Goal: Find contact information: Find contact information

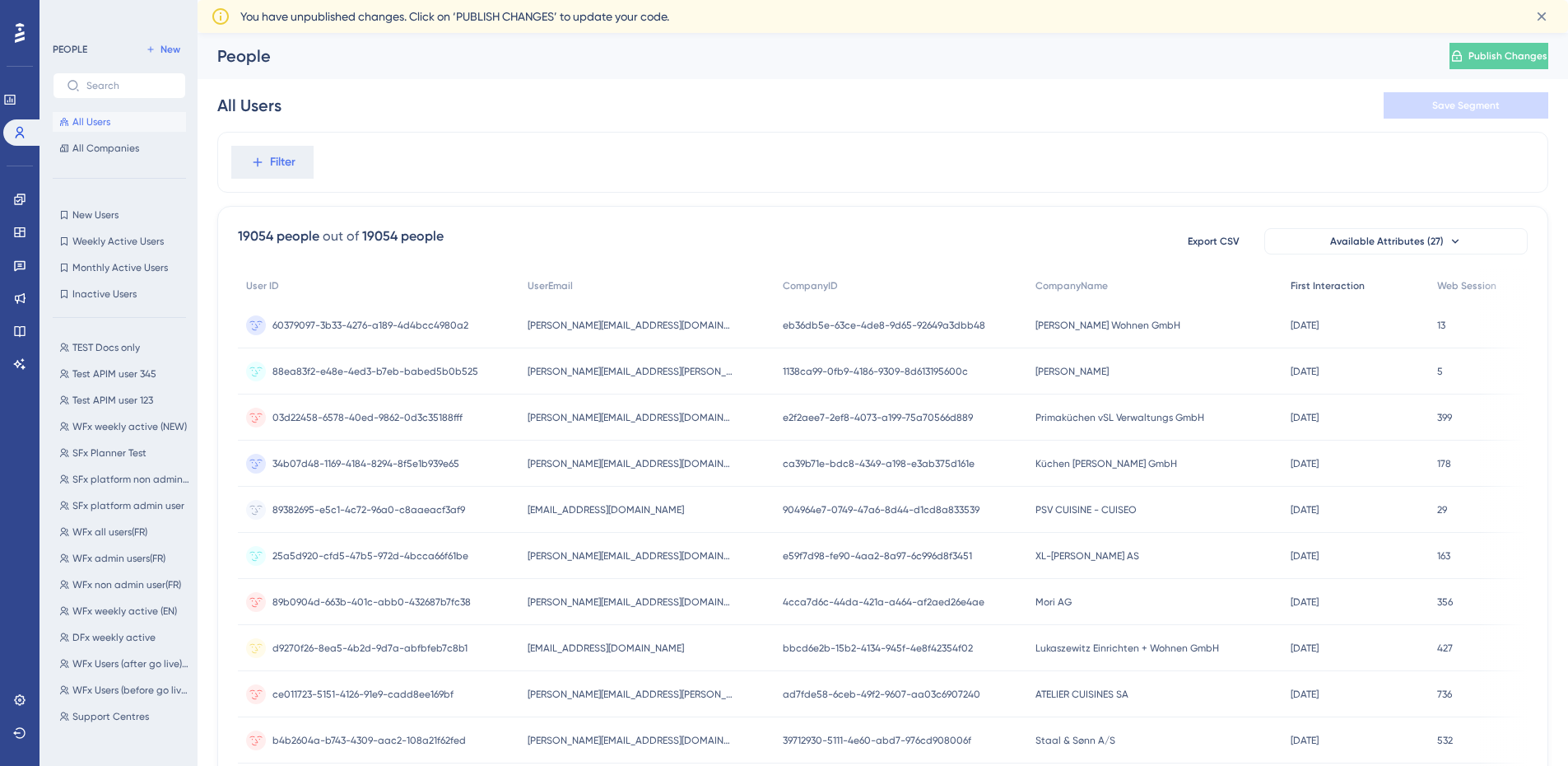
click at [1294, 280] on span "First Interaction" at bounding box center [1328, 285] width 74 height 13
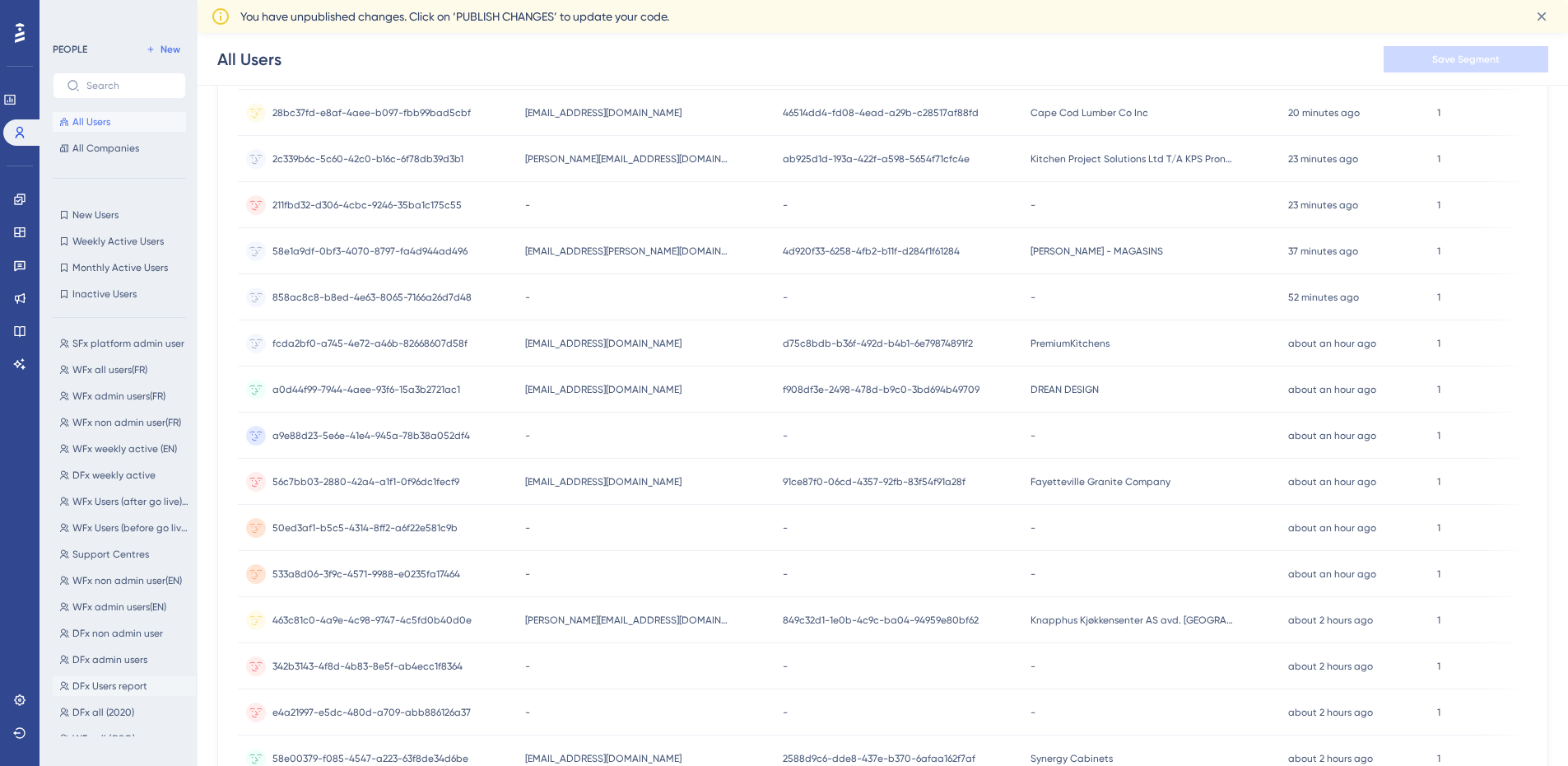
scroll to position [494, 0]
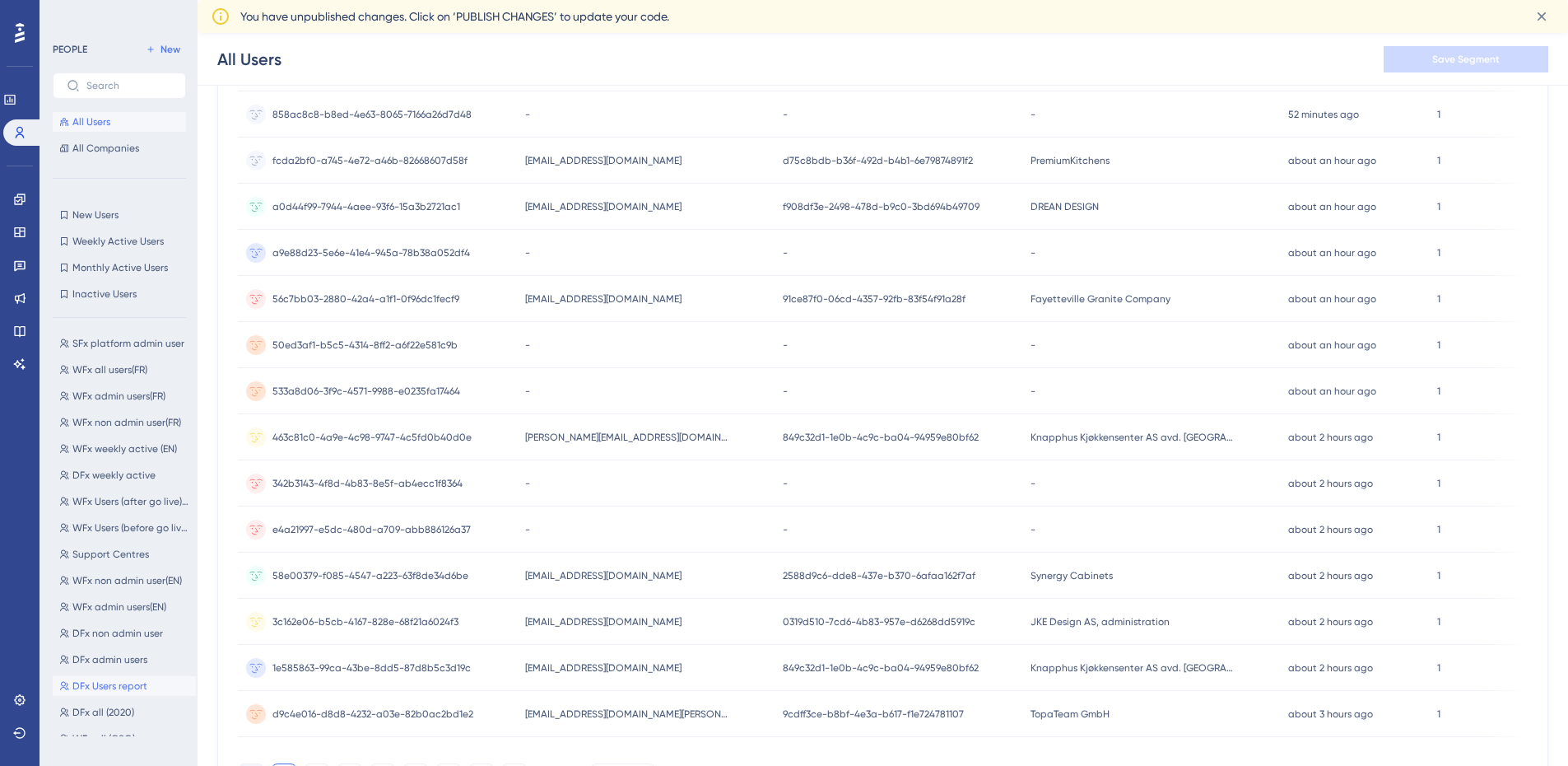
click at [127, 682] on span "DFx Users report" at bounding box center [110, 686] width 75 height 13
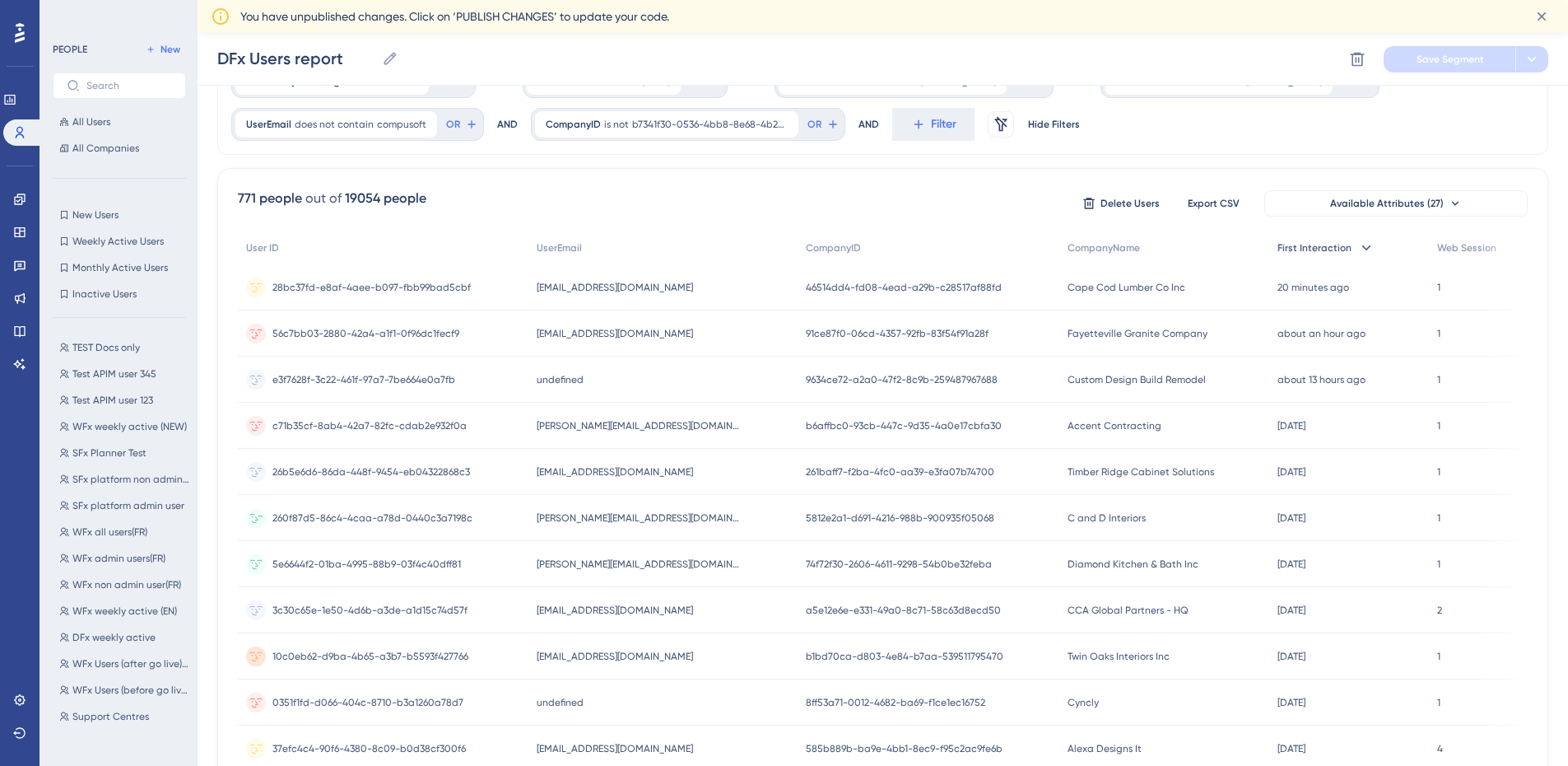
scroll to position [0, 0]
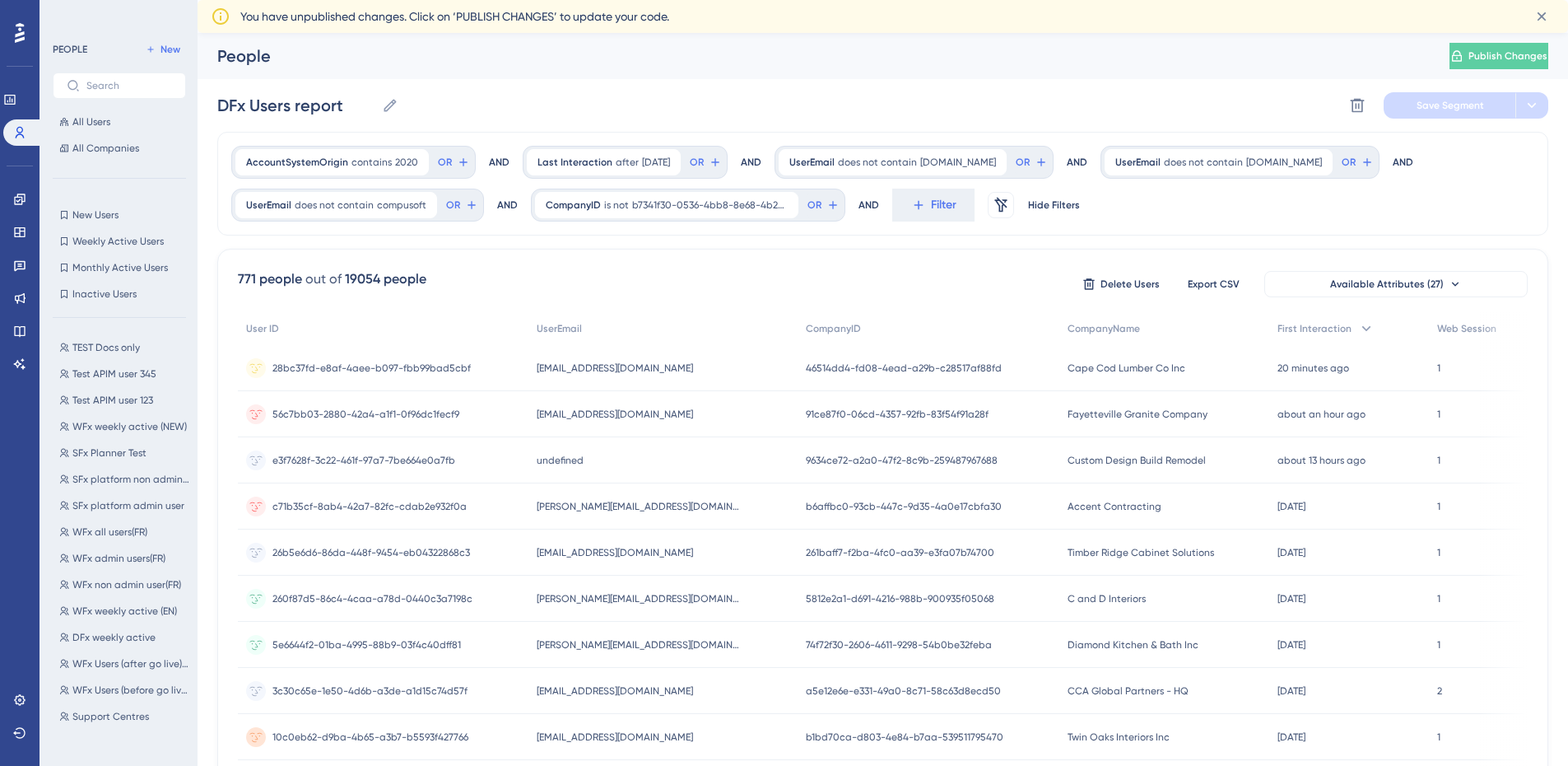
click at [1302, 336] on div "First Interaction" at bounding box center [1349, 329] width 160 height 33
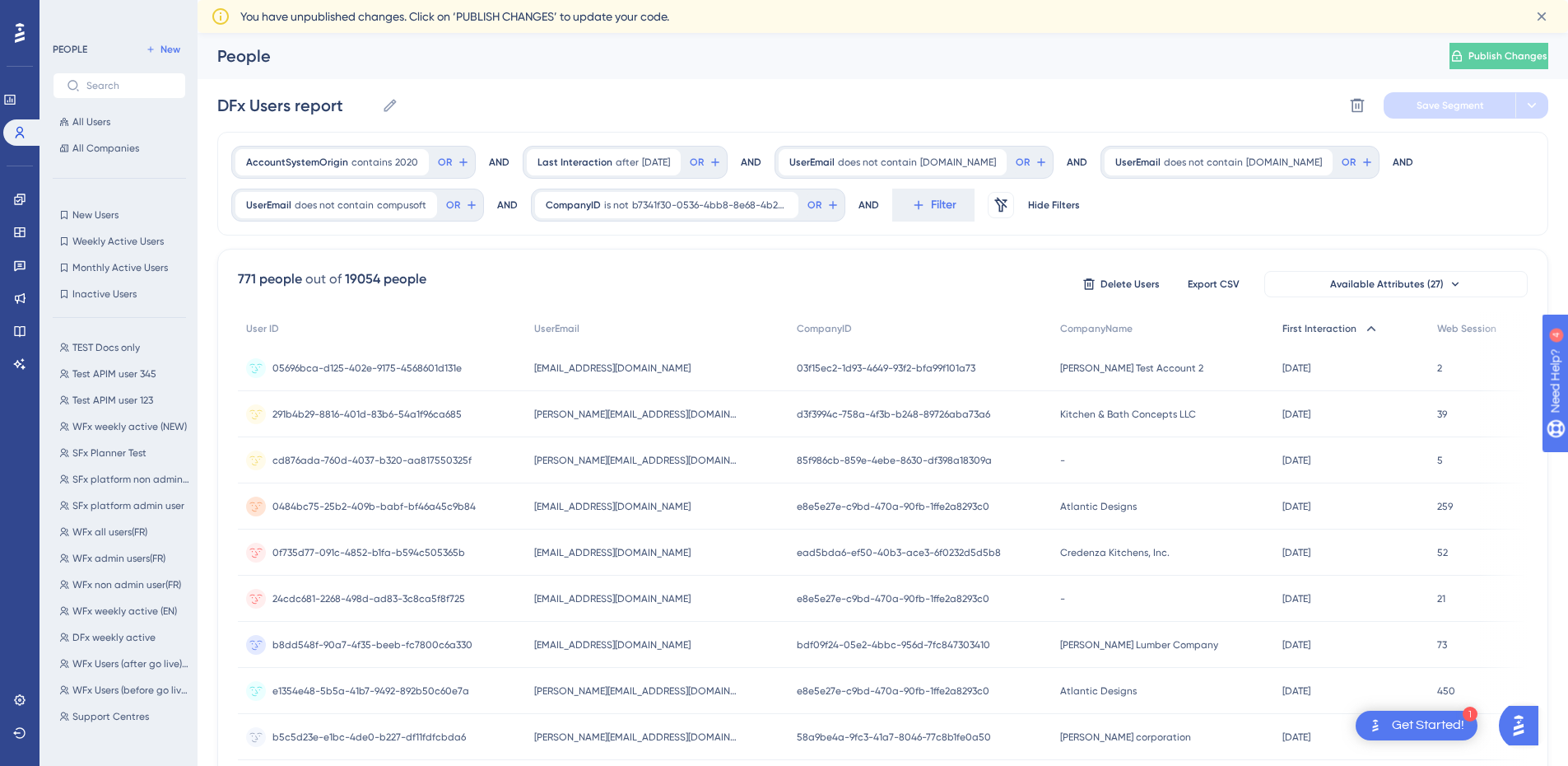
click at [1296, 330] on span "First Interaction" at bounding box center [1319, 328] width 74 height 13
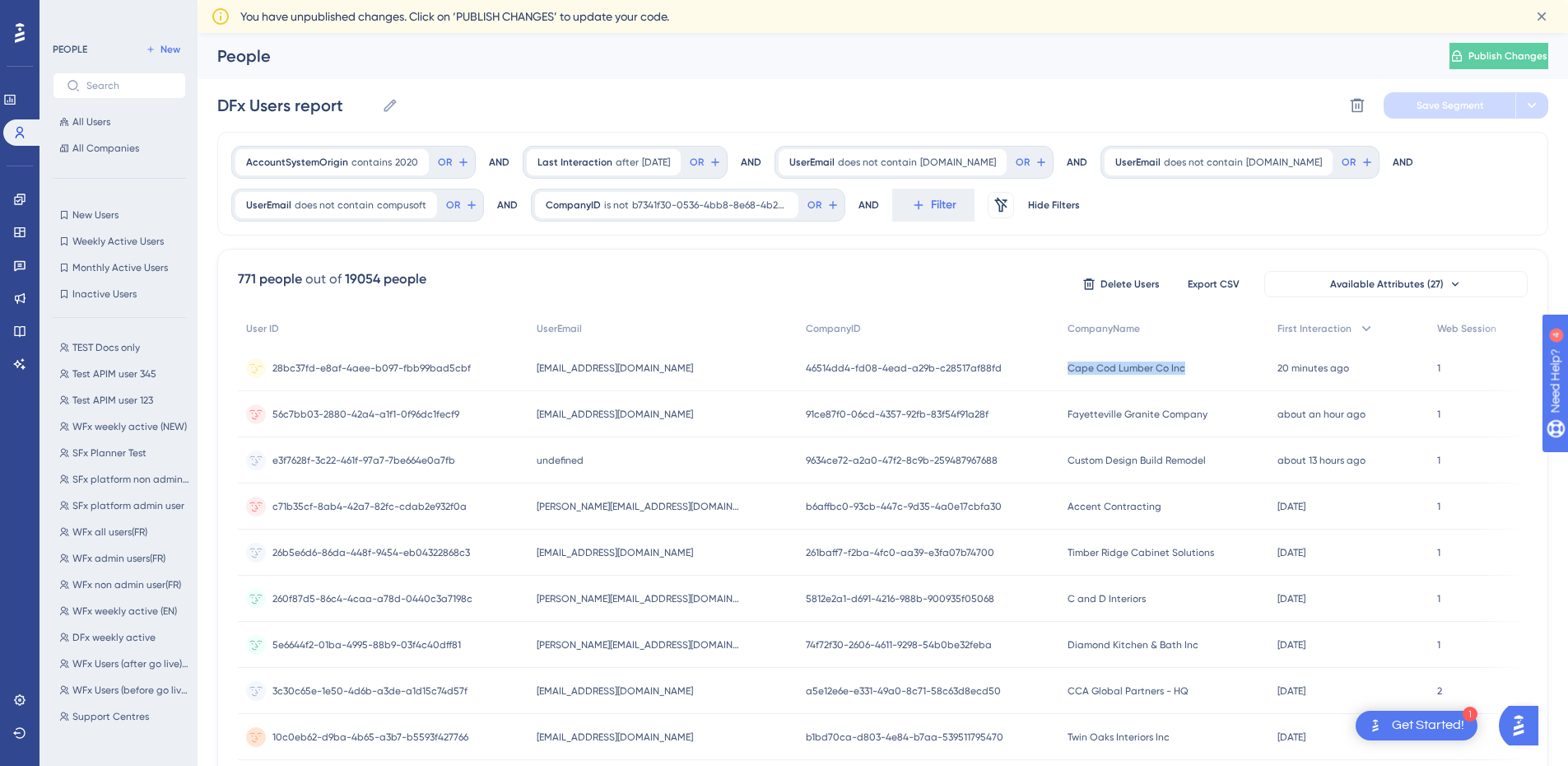
drag, startPoint x: 1189, startPoint y: 365, endPoint x: 1054, endPoint y: 373, distance: 135.2
click at [1059, 373] on div "Cape Cod Lumber Co Inc Cape Cod Lumber Co Inc" at bounding box center [1163, 368] width 209 height 46
copy span "Cape Cod Lumber Co Inc"
drag, startPoint x: 565, startPoint y: 365, endPoint x: 577, endPoint y: 363, distance: 12.2
click at [542, 365] on div "[EMAIL_ADDRESS][DOMAIN_NAME] [EMAIL_ADDRESS][DOMAIN_NAME]" at bounding box center [663, 368] width 269 height 46
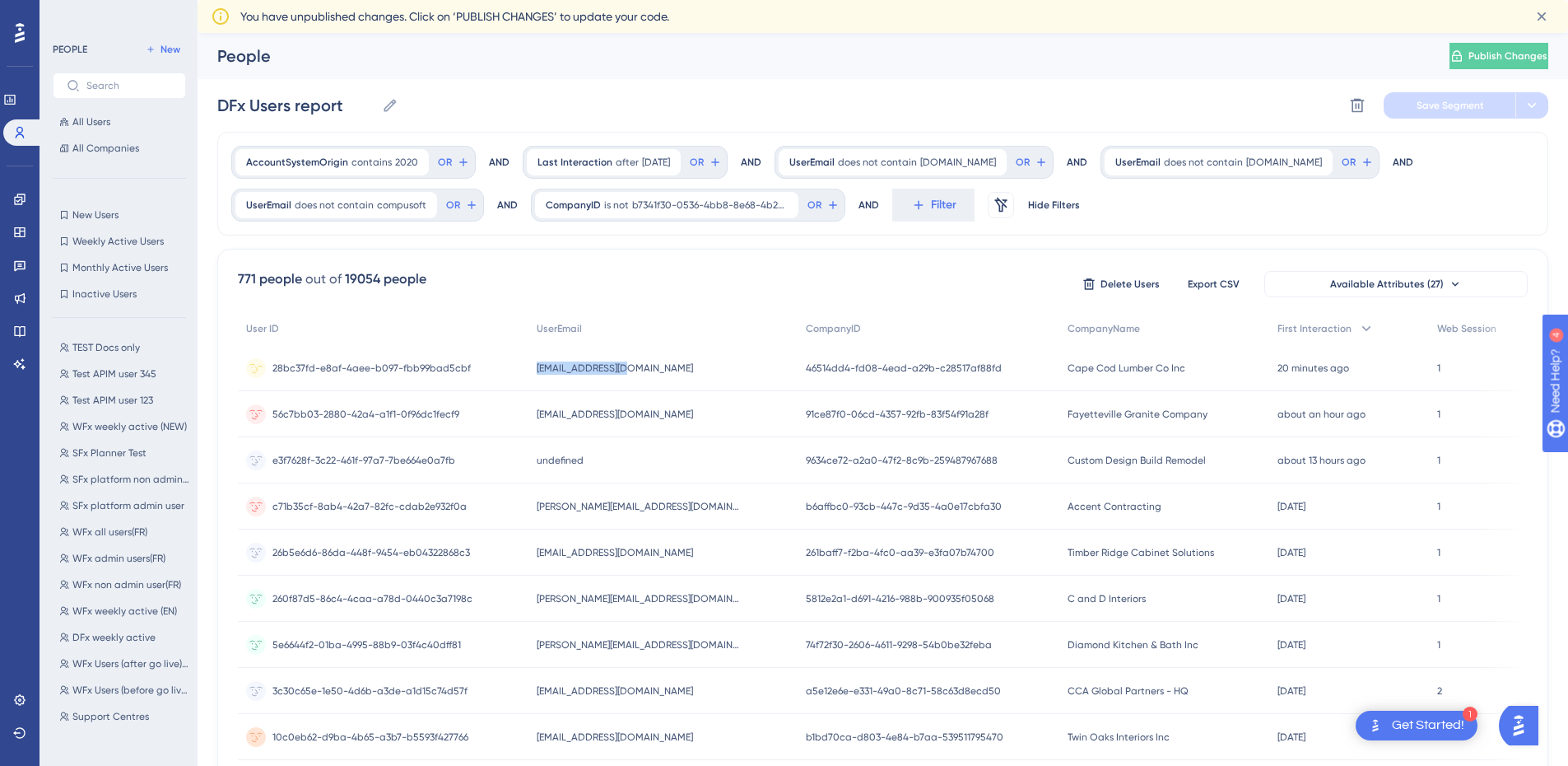
copy span "[EMAIL_ADDRESS][DOMAIN_NAME]"
drag, startPoint x: 719, startPoint y: 425, endPoint x: 544, endPoint y: 421, distance: 175.0
click at [544, 420] on div "[EMAIL_ADDRESS][DOMAIN_NAME] [EMAIL_ADDRESS][DOMAIN_NAME]" at bounding box center [663, 414] width 269 height 46
copy span "[EMAIL_ADDRESS][DOMAIN_NAME]"
click at [605, 88] on div "DFx Users report DFx Users report Delete Segment Save Segment" at bounding box center [883, 105] width 1331 height 53
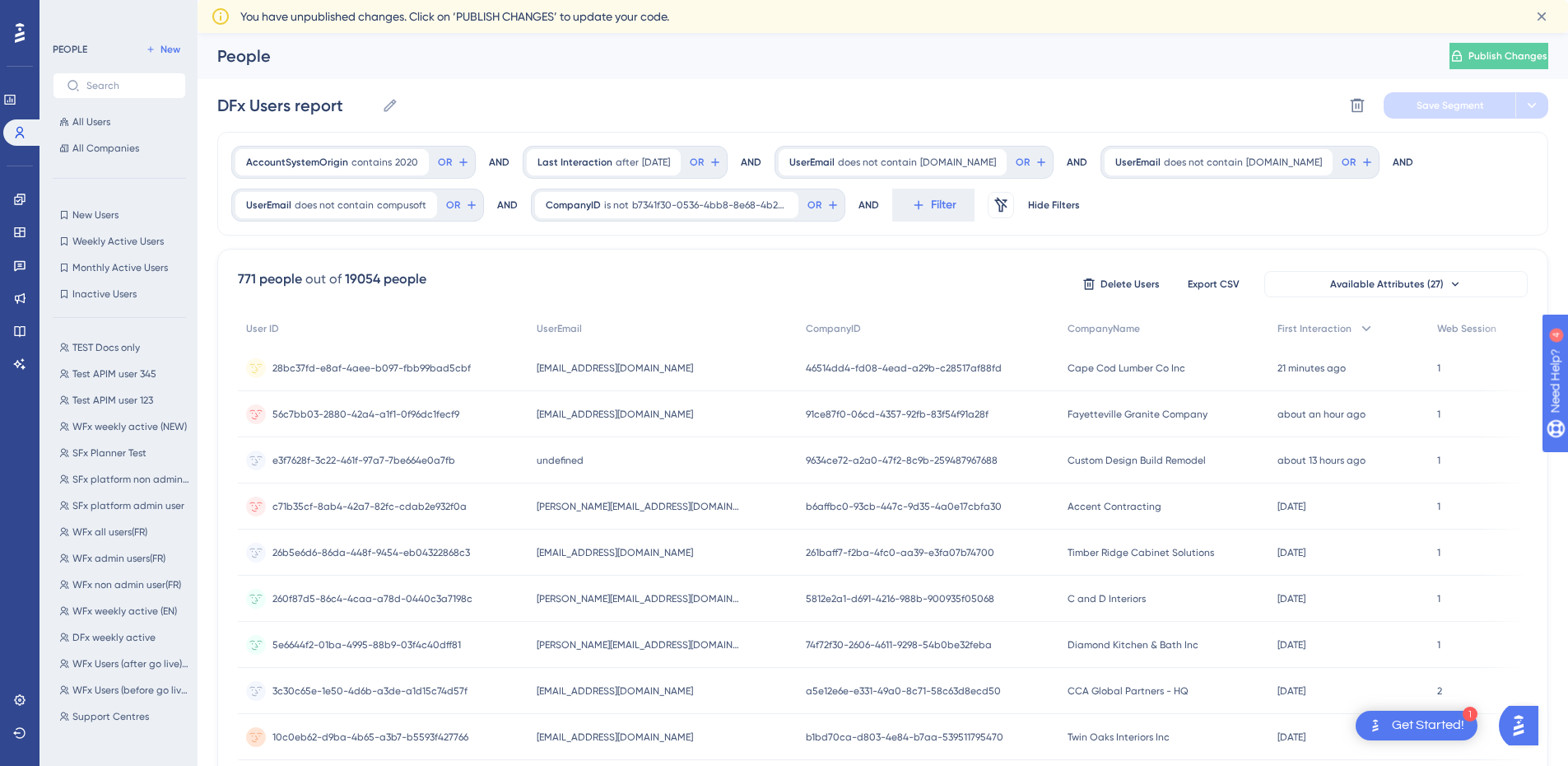
click at [584, 100] on div "DFx Users report DFx Users report Delete Segment Save Segment" at bounding box center [883, 105] width 1331 height 53
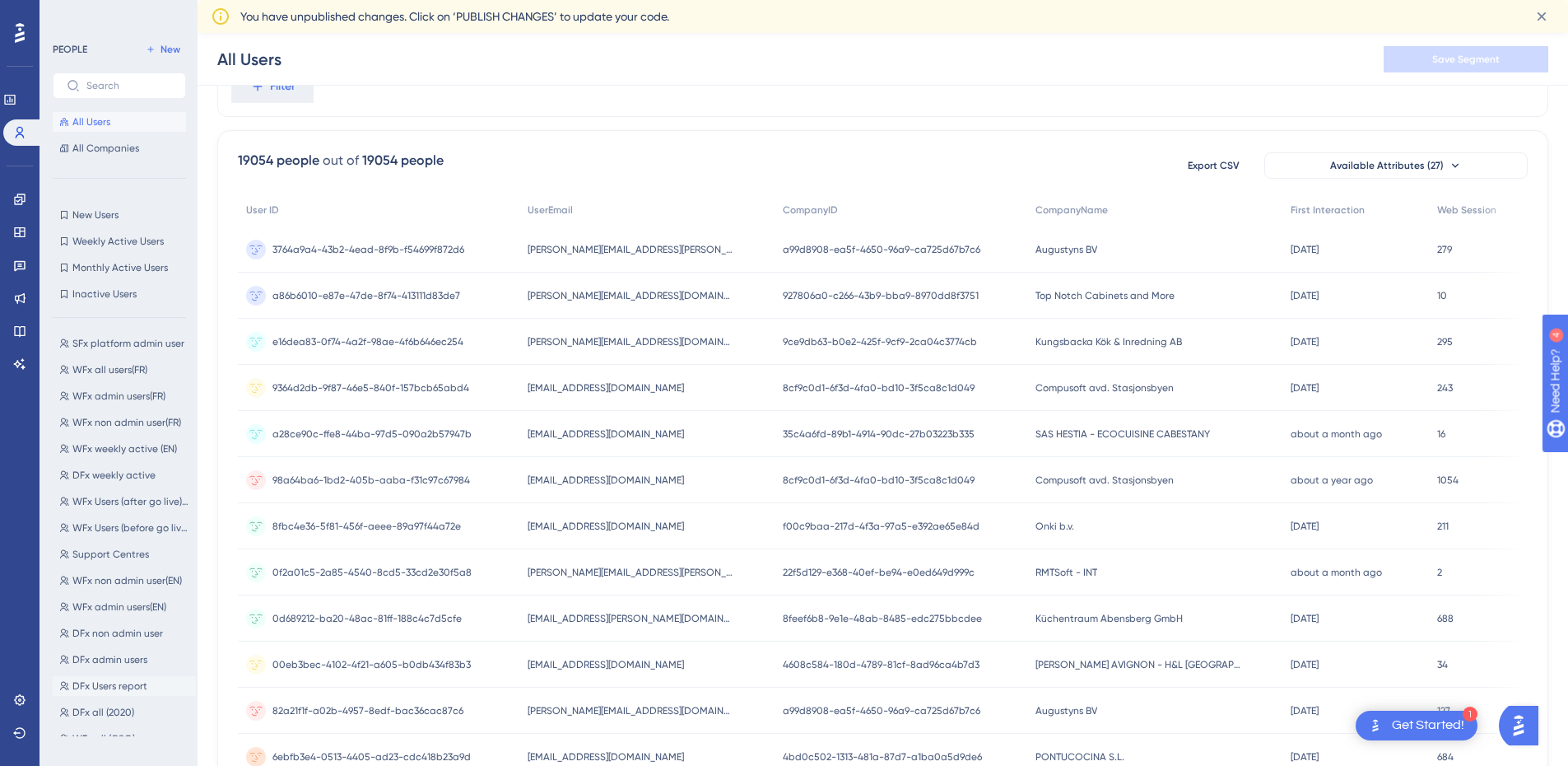
click at [142, 687] on span "DFx Users report" at bounding box center [110, 686] width 75 height 13
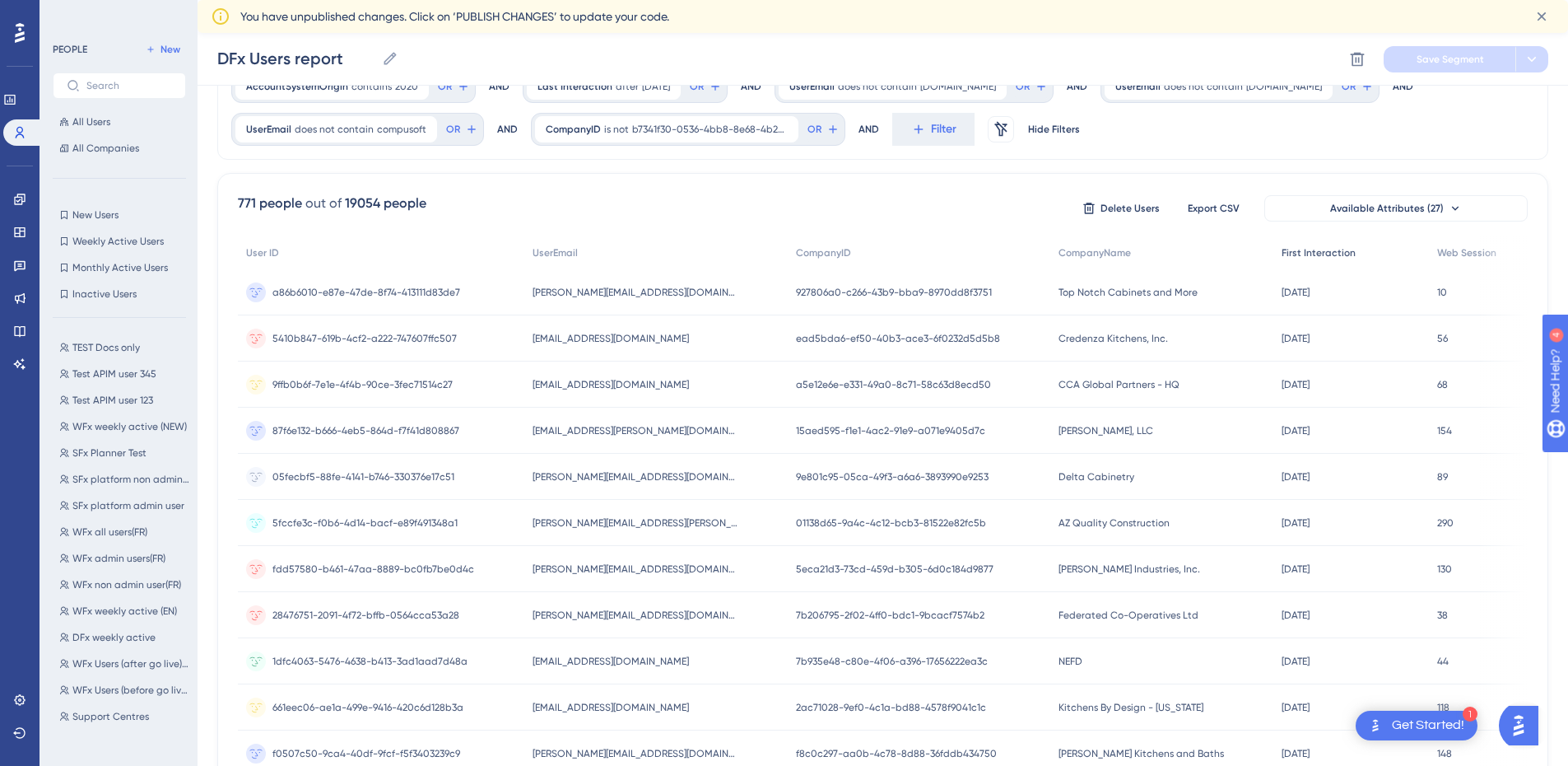
click at [1297, 252] on span "First Interaction" at bounding box center [1318, 252] width 74 height 13
